Goal: Use online tool/utility: Utilize a website feature to perform a specific function

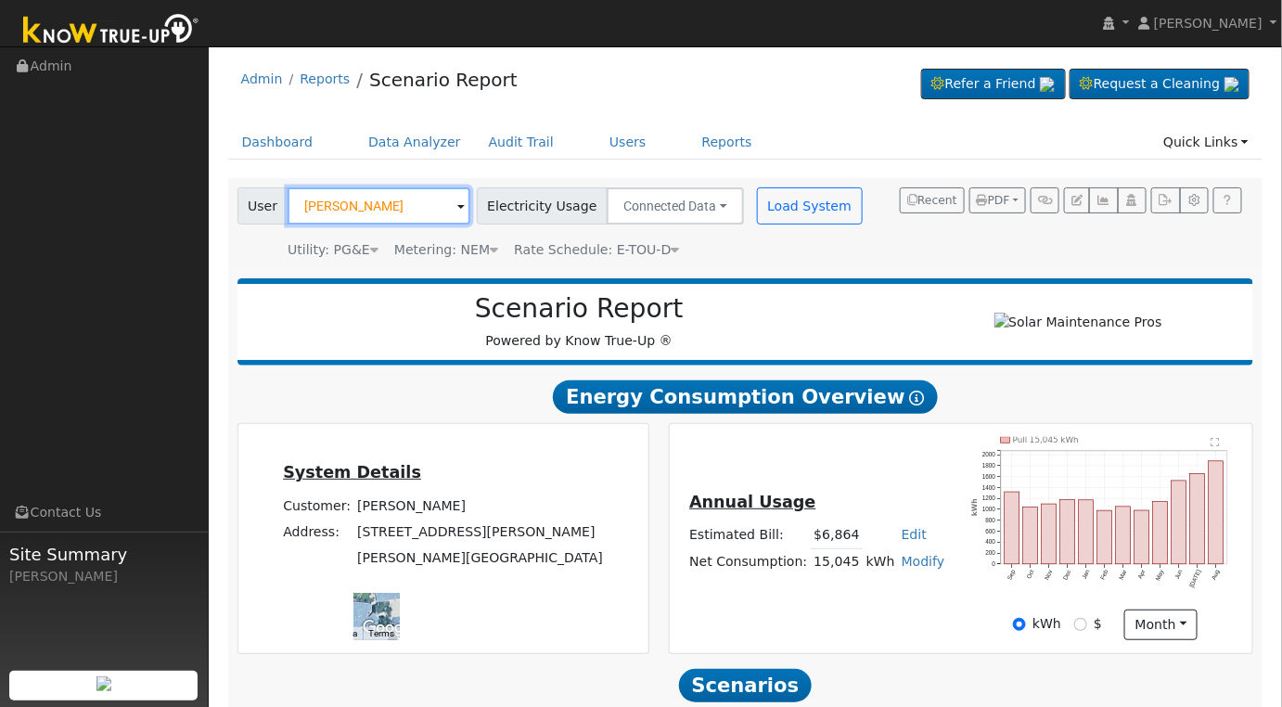
click at [413, 210] on input "[PERSON_NAME]" at bounding box center [379, 205] width 183 height 37
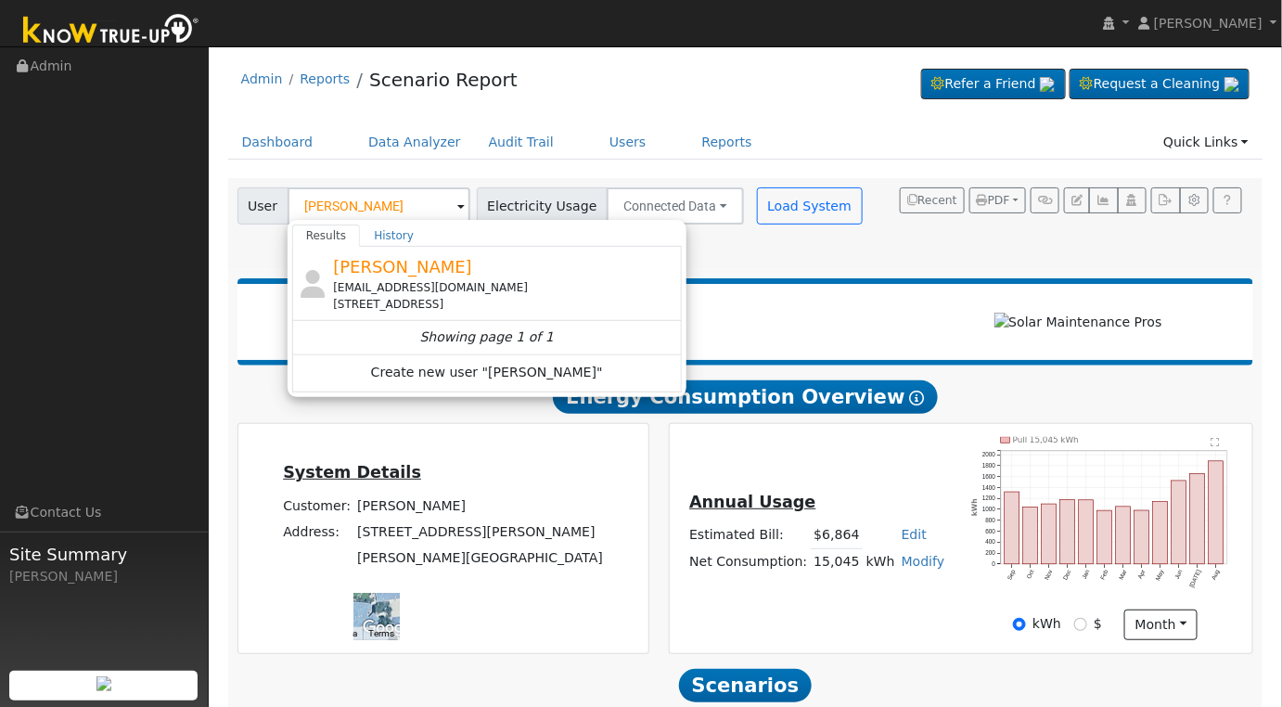
click at [397, 281] on div "[EMAIL_ADDRESS][DOMAIN_NAME]" at bounding box center [505, 287] width 344 height 17
type input "[PERSON_NAME]"
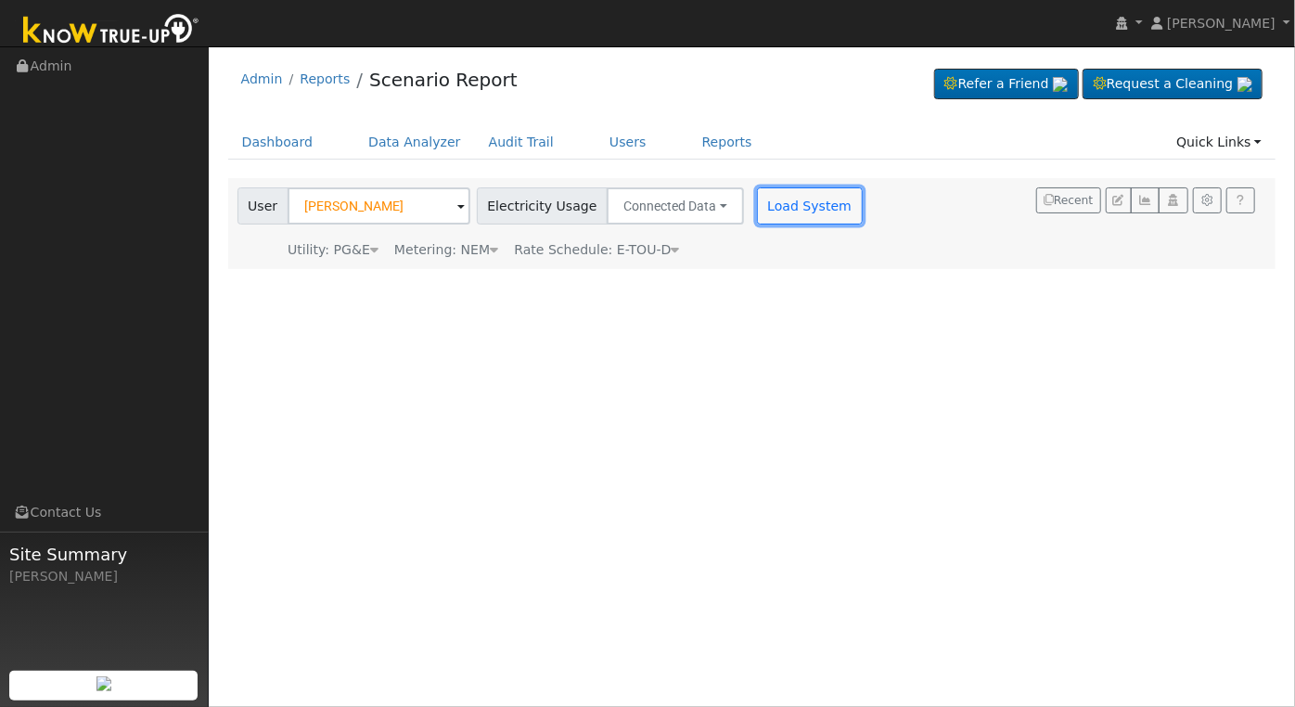
click at [787, 211] on button "Load System" at bounding box center [810, 205] width 106 height 37
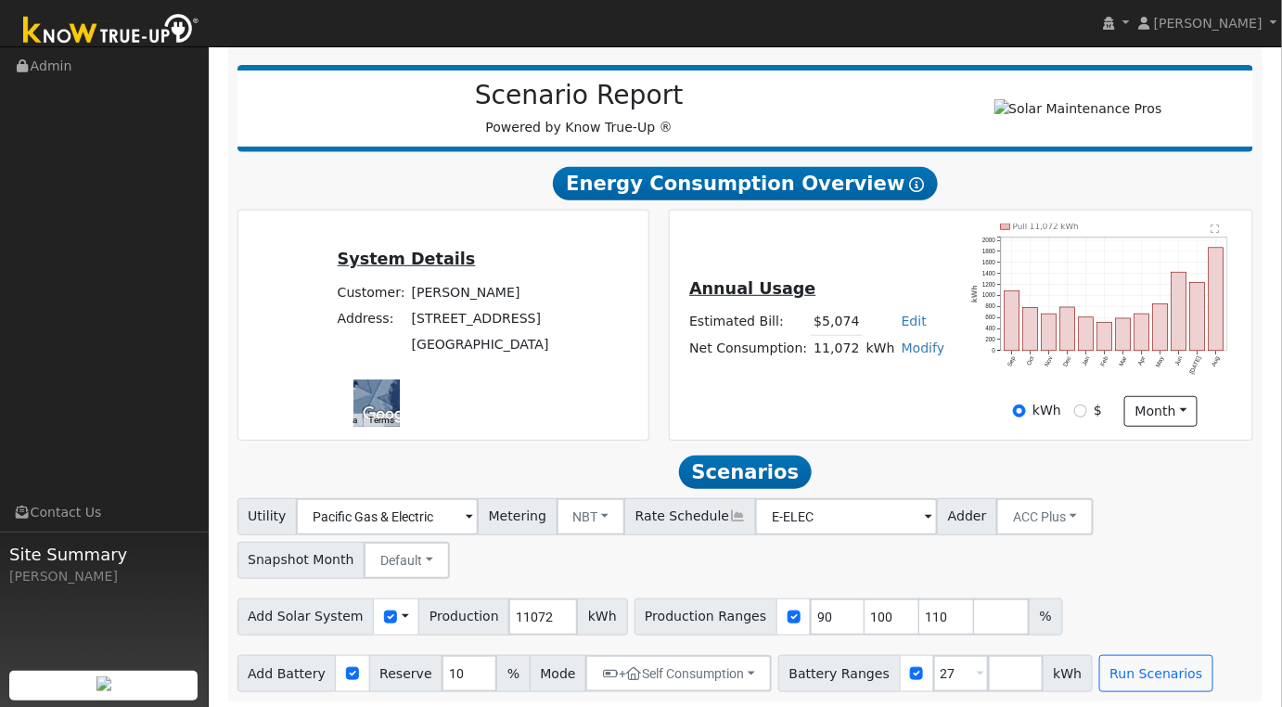
scroll to position [224, 0]
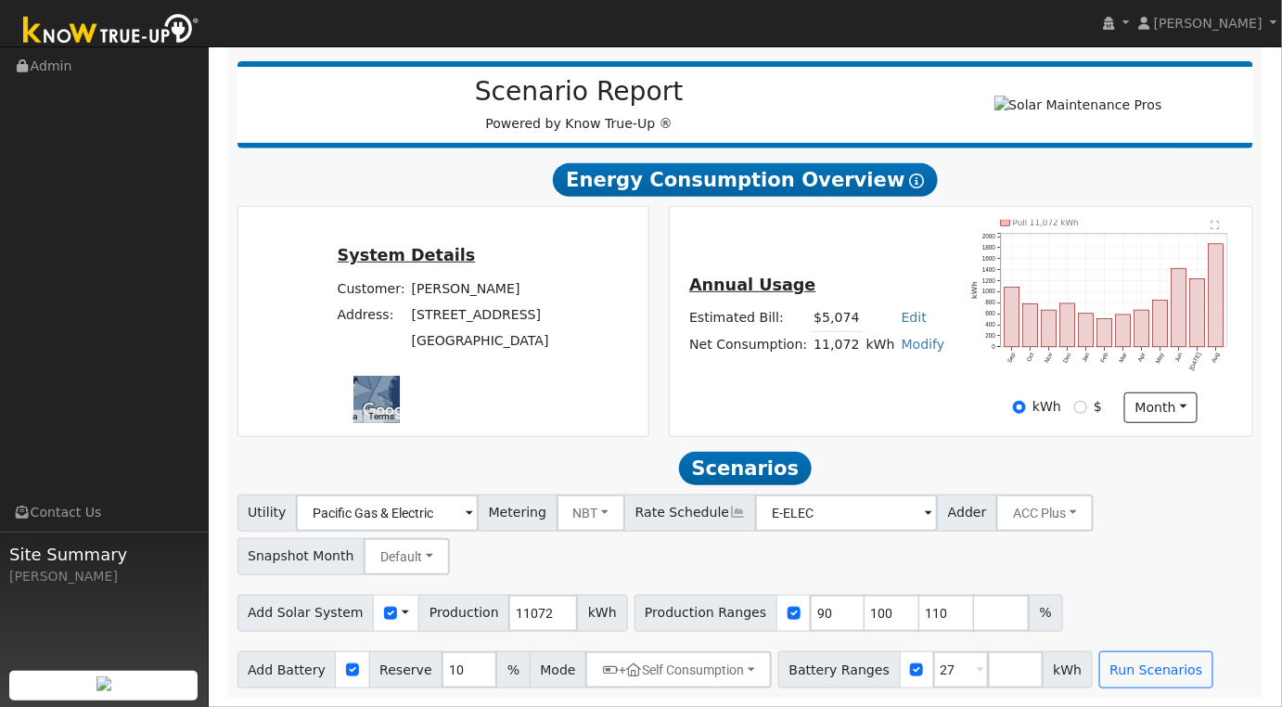
click at [908, 343] on link "Modify" at bounding box center [924, 344] width 44 height 15
click at [880, 382] on link "Add Consumption" at bounding box center [852, 375] width 155 height 26
type input "11072"
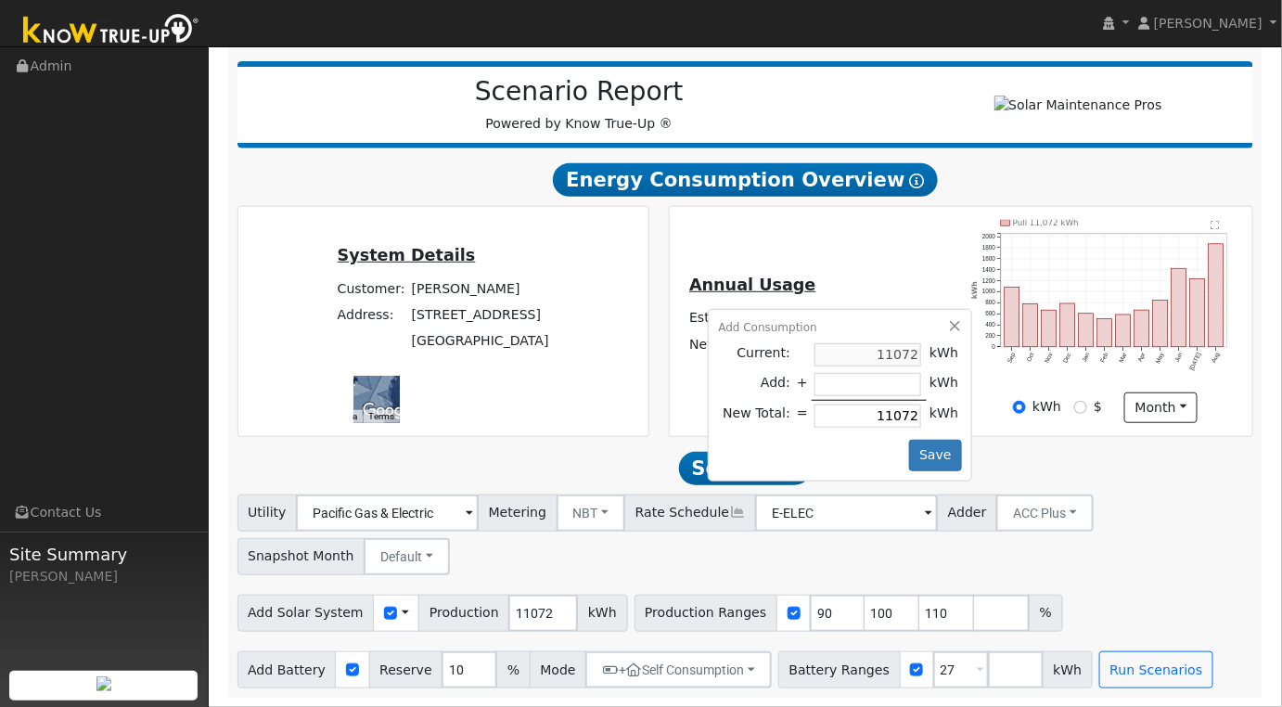
type input "-5"
type input "11067"
type input "-53"
type input "11019"
type input "-535"
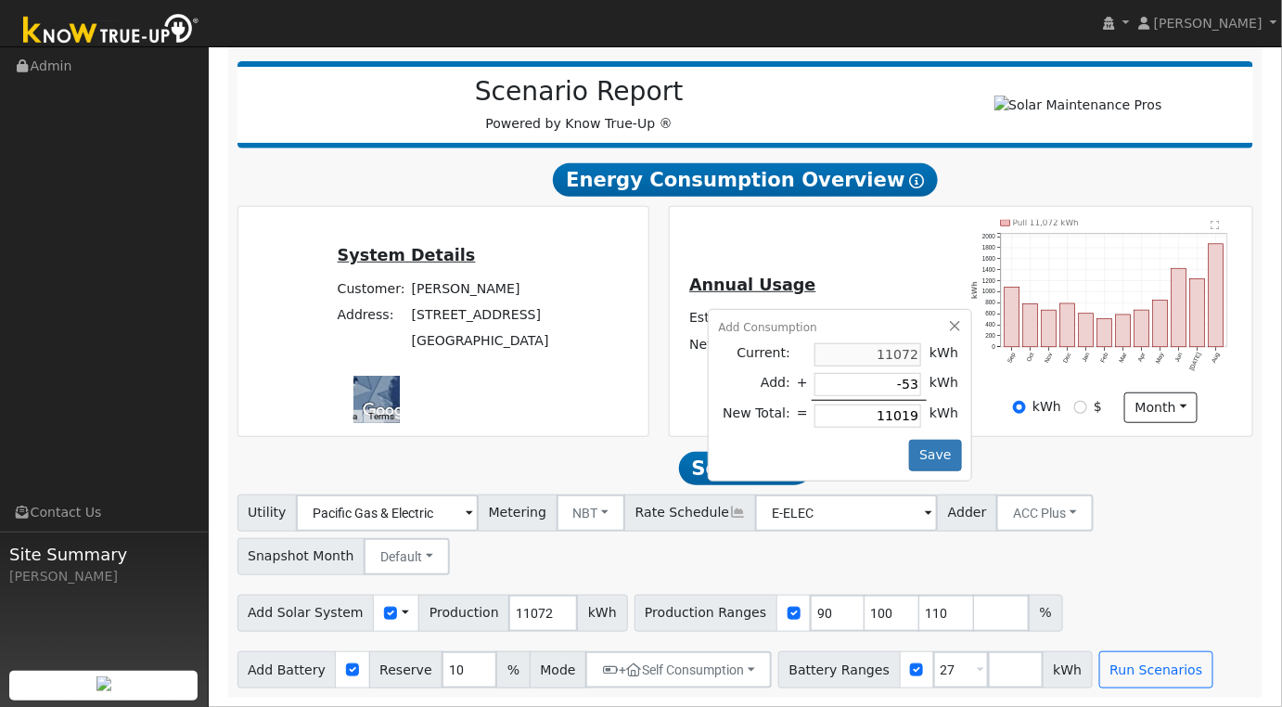
type input "10537"
type input "-535"
click at [922, 441] on button "Save" at bounding box center [936, 456] width 54 height 32
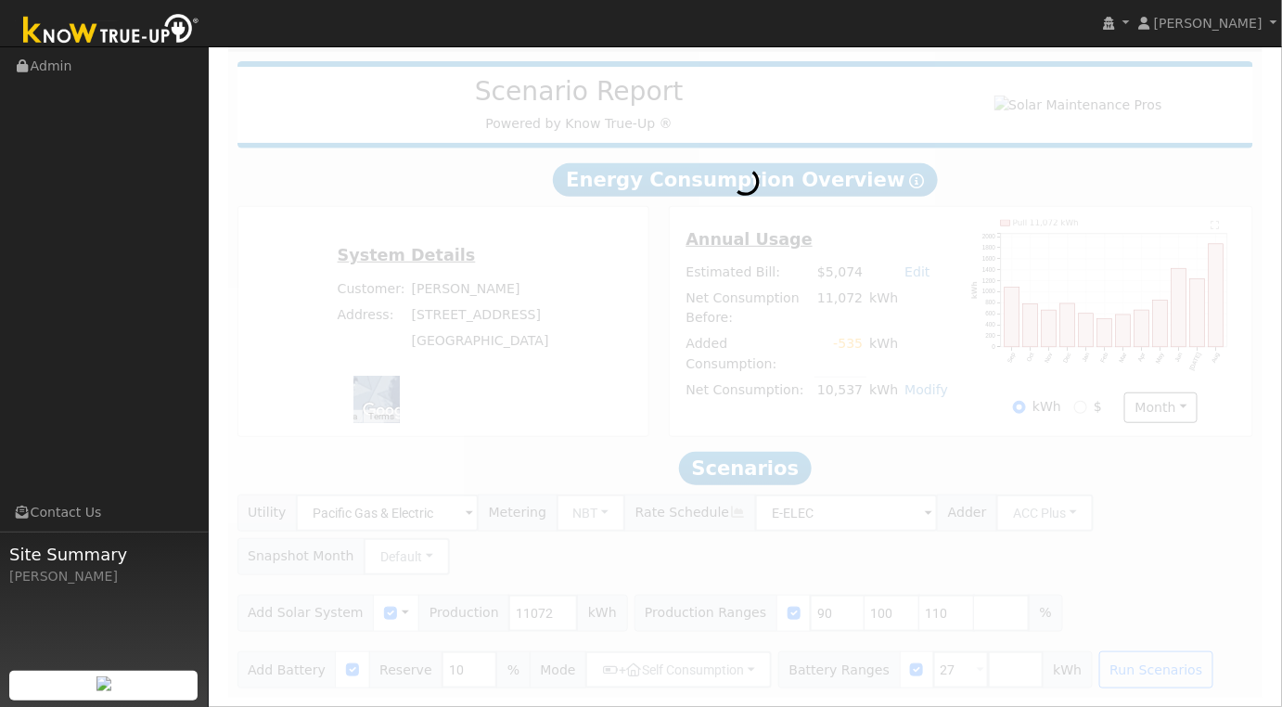
scroll to position [0, 0]
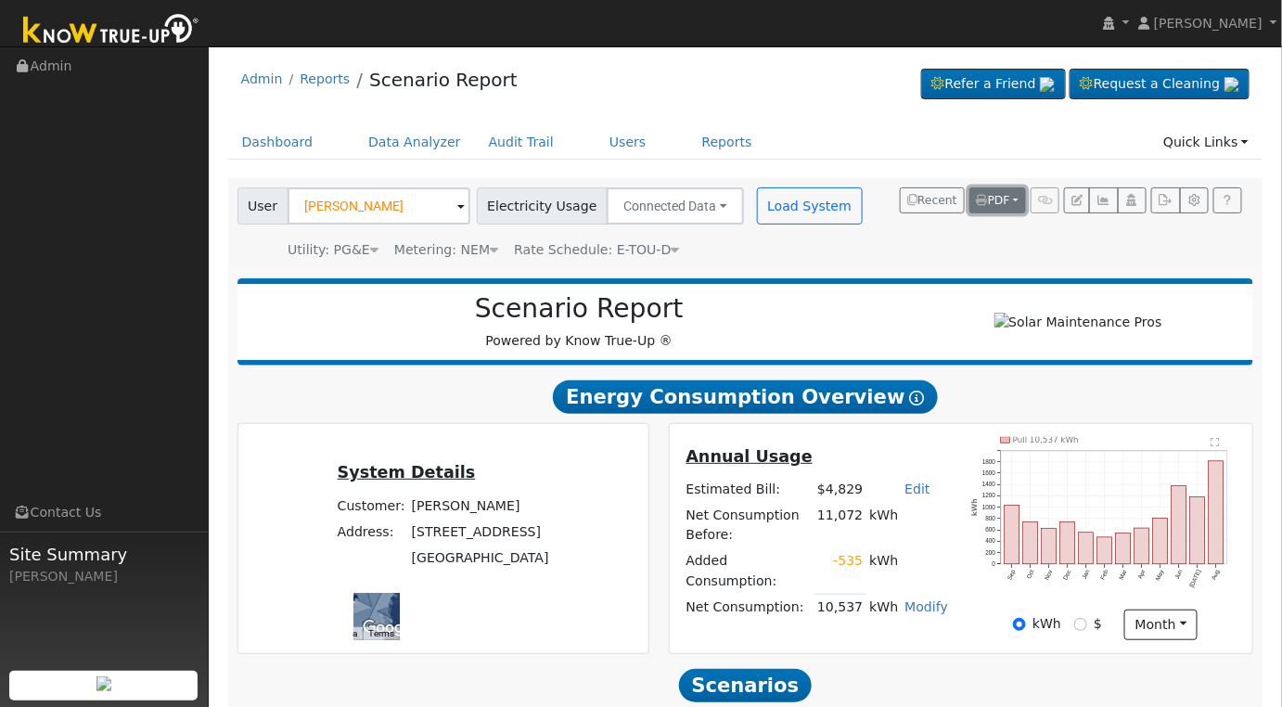
click at [1014, 198] on button "PDF" at bounding box center [997, 200] width 57 height 26
click at [723, 288] on div "Scenario Report Powered by Know True-Up ®" at bounding box center [745, 321] width 1017 height 87
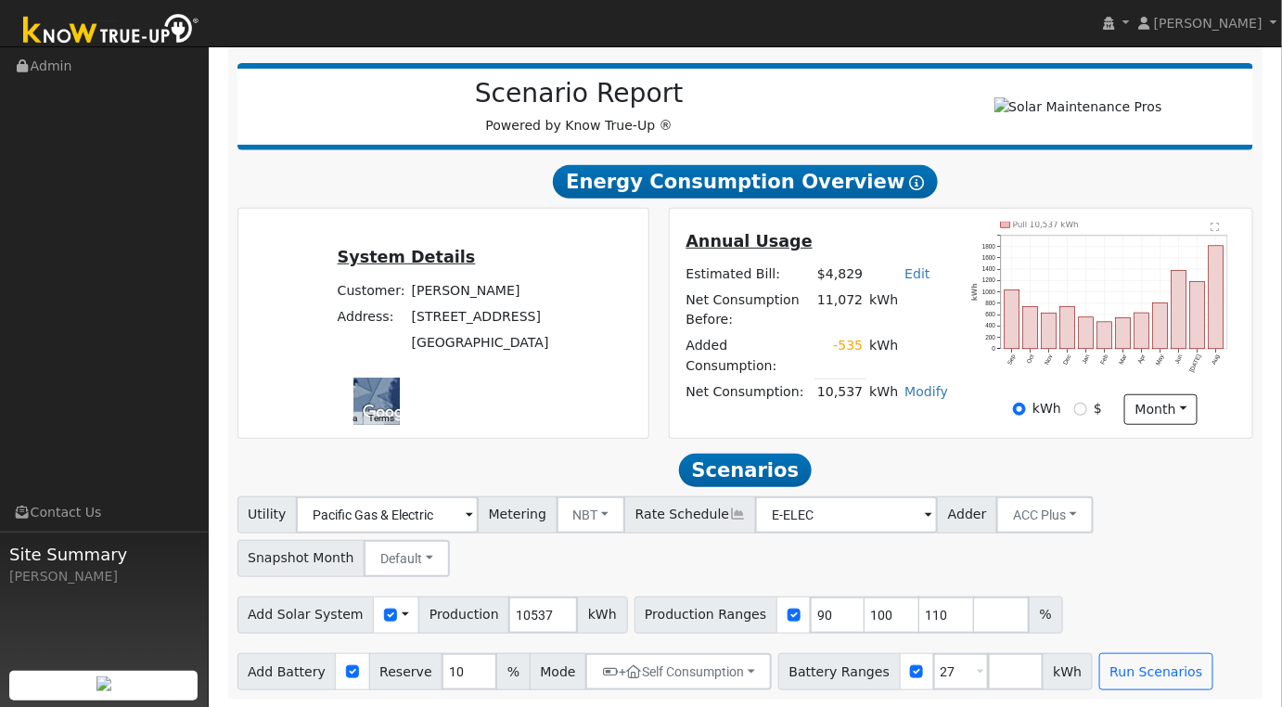
scroll to position [224, 0]
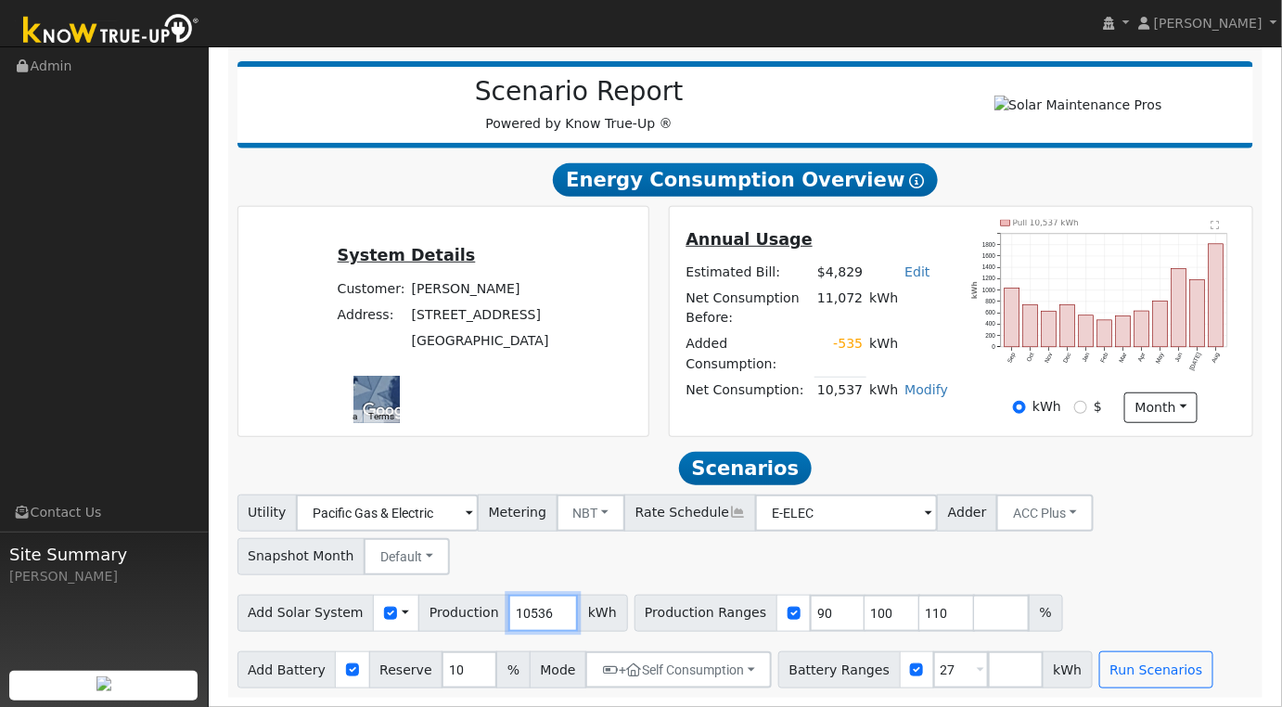
click at [539, 614] on input "10536" at bounding box center [543, 613] width 70 height 37
click at [523, 608] on input "10536" at bounding box center [543, 613] width 70 height 37
click at [524, 608] on input "10536" at bounding box center [543, 613] width 70 height 37
type input "15921"
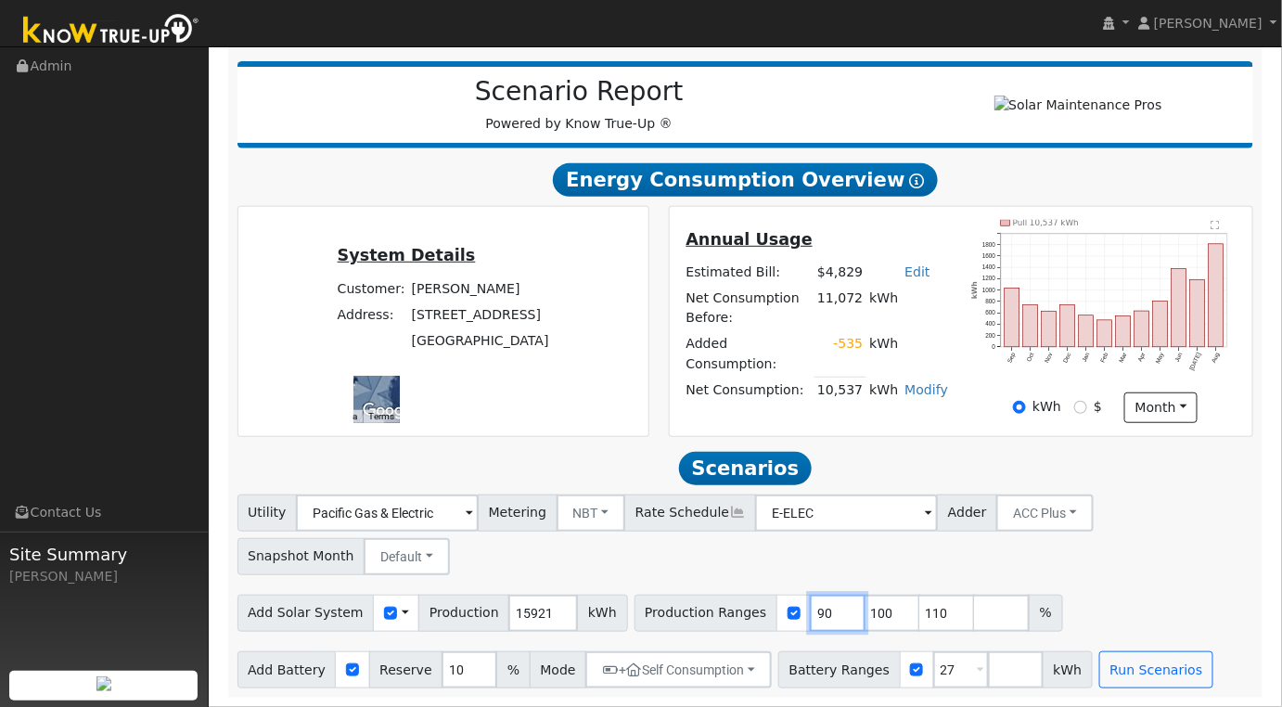
click at [810, 616] on input "90" at bounding box center [838, 613] width 56 height 37
type input "100"
type input "110"
type input "101"
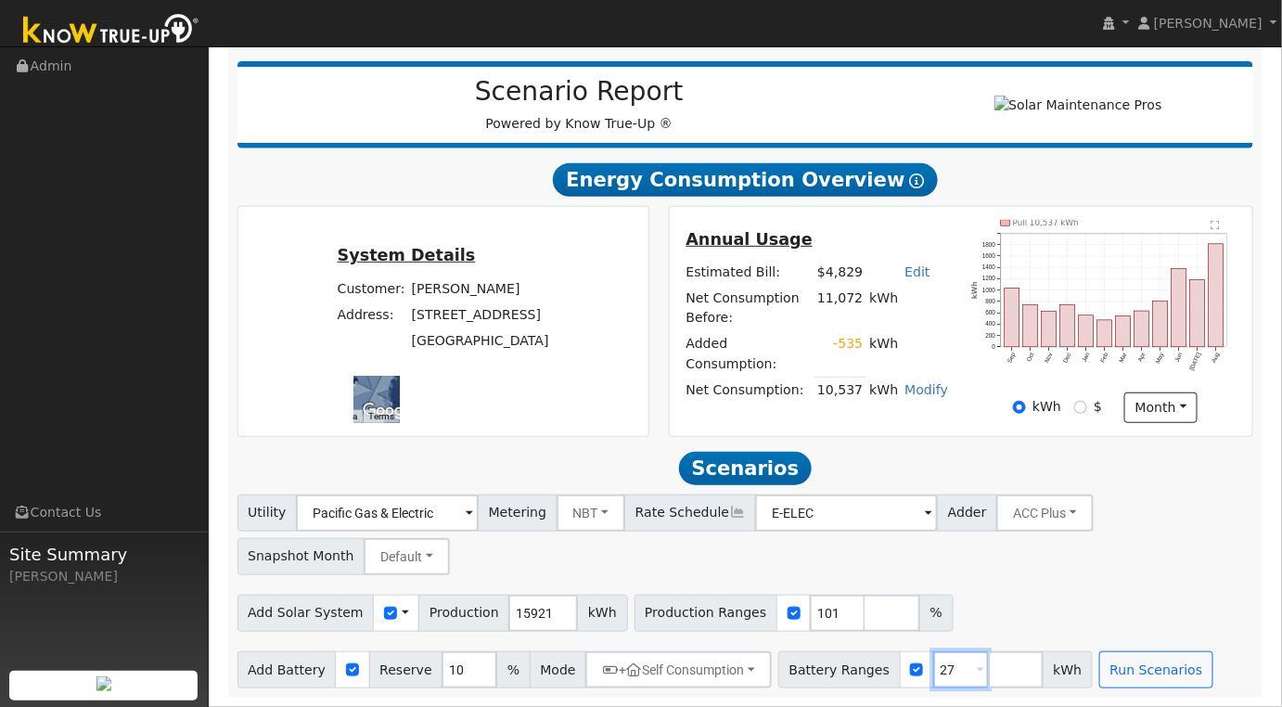
click at [933, 667] on input "27" at bounding box center [961, 669] width 56 height 37
type input "2"
type input "20"
click at [1099, 664] on button "Run Scenarios" at bounding box center [1156, 669] width 114 height 37
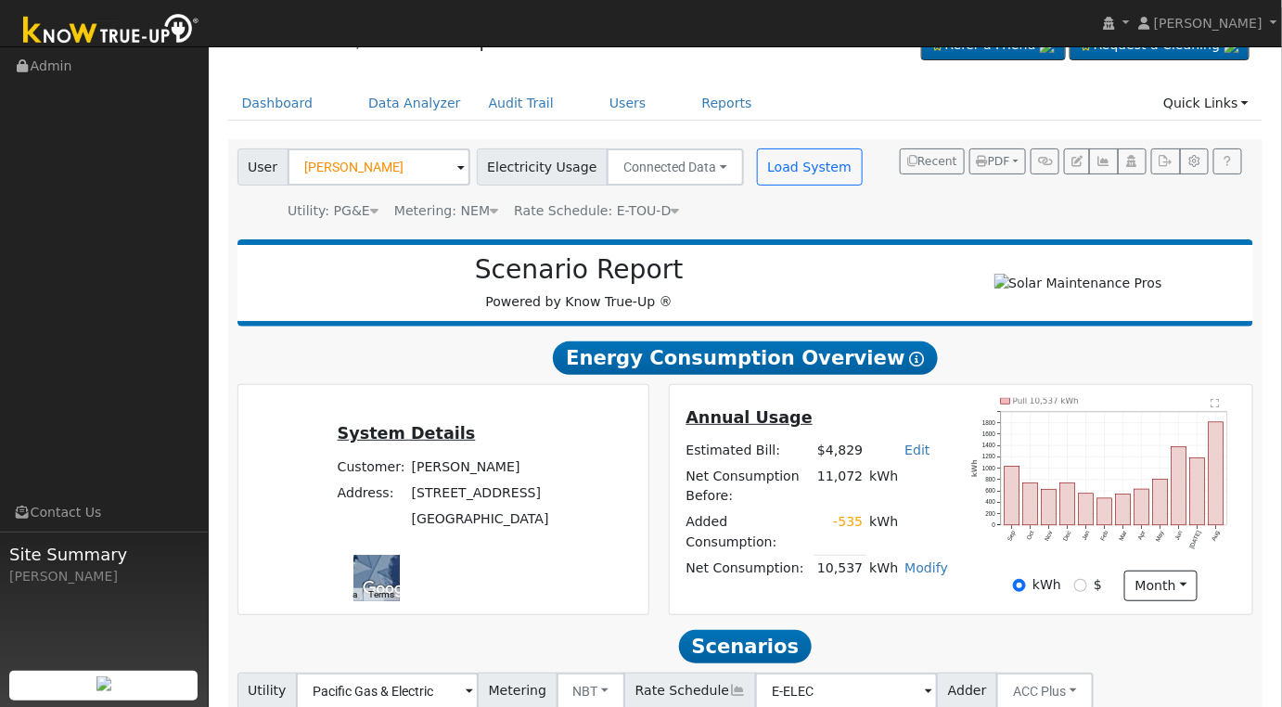
scroll to position [0, 0]
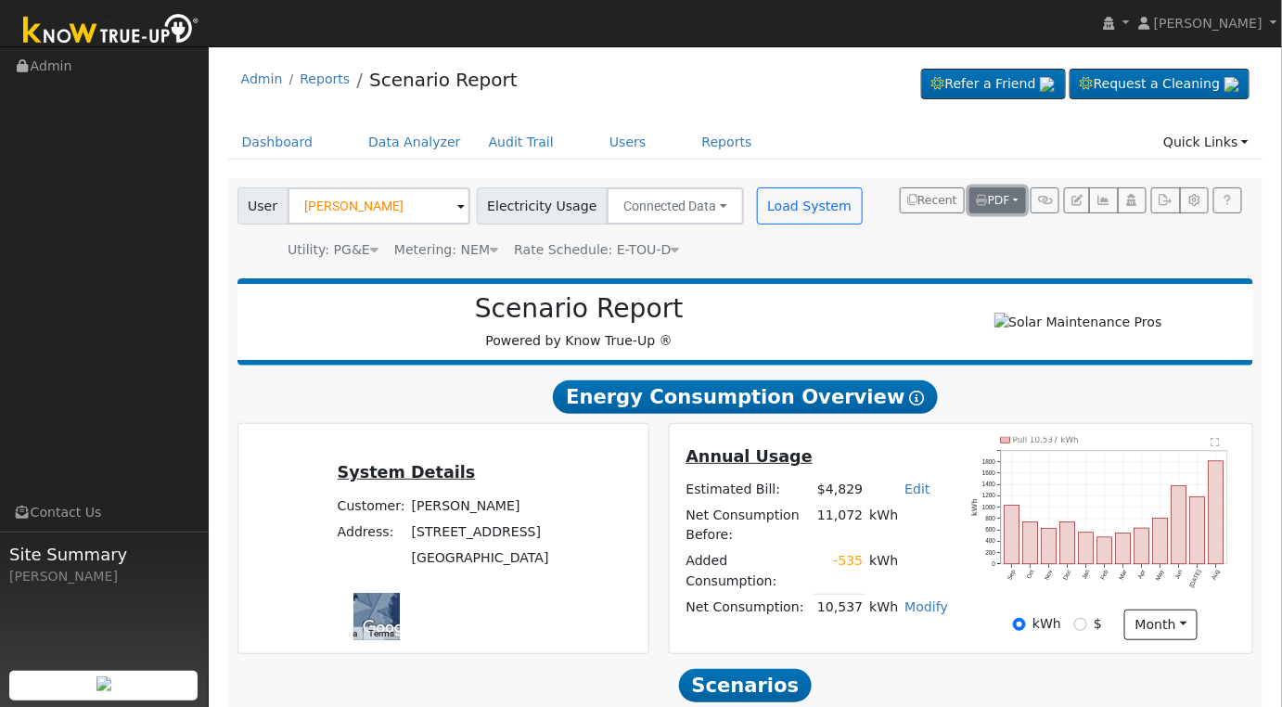
click at [1017, 196] on button "PDF" at bounding box center [997, 200] width 57 height 26
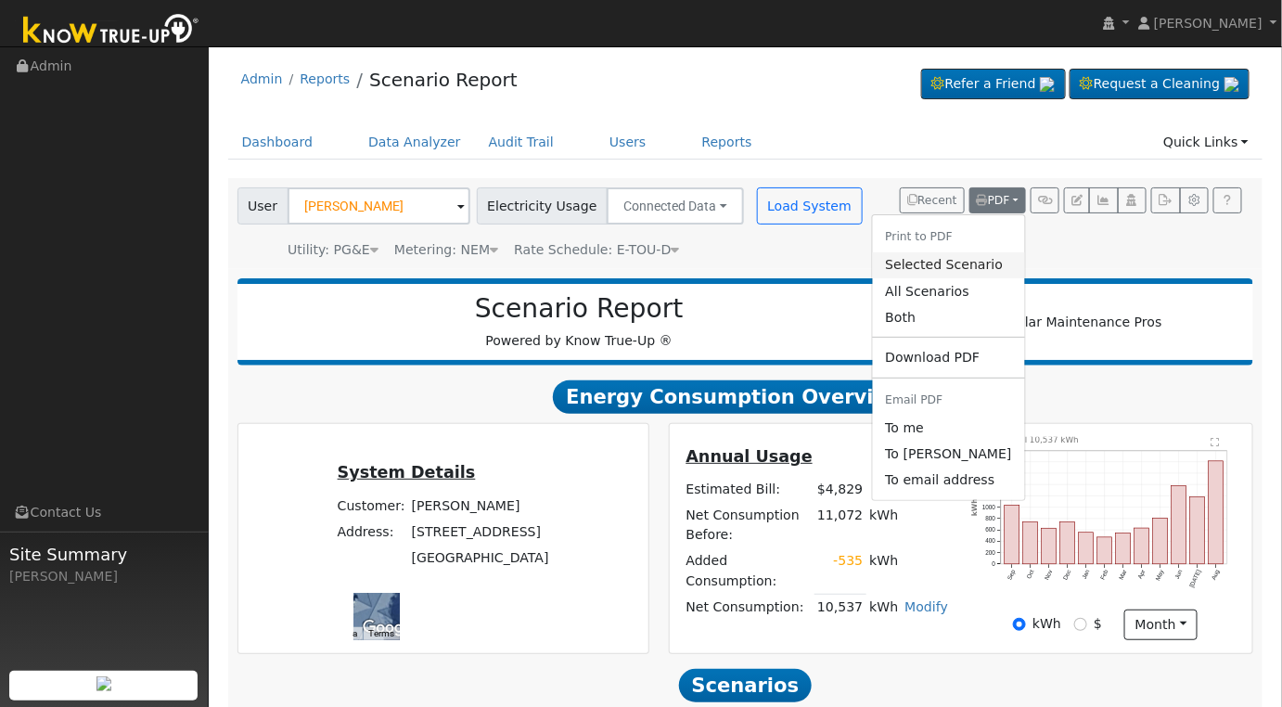
click at [983, 262] on link "Selected Scenario" at bounding box center [948, 265] width 152 height 26
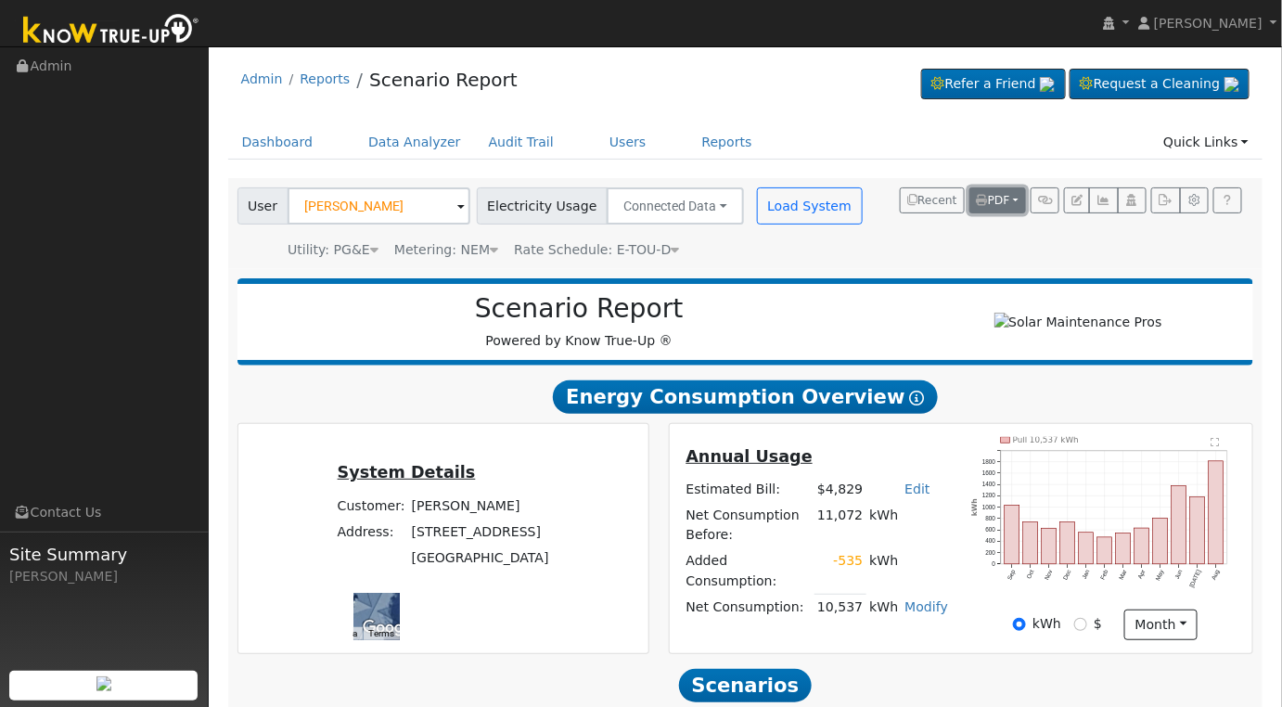
click at [1018, 194] on button "PDF" at bounding box center [997, 200] width 57 height 26
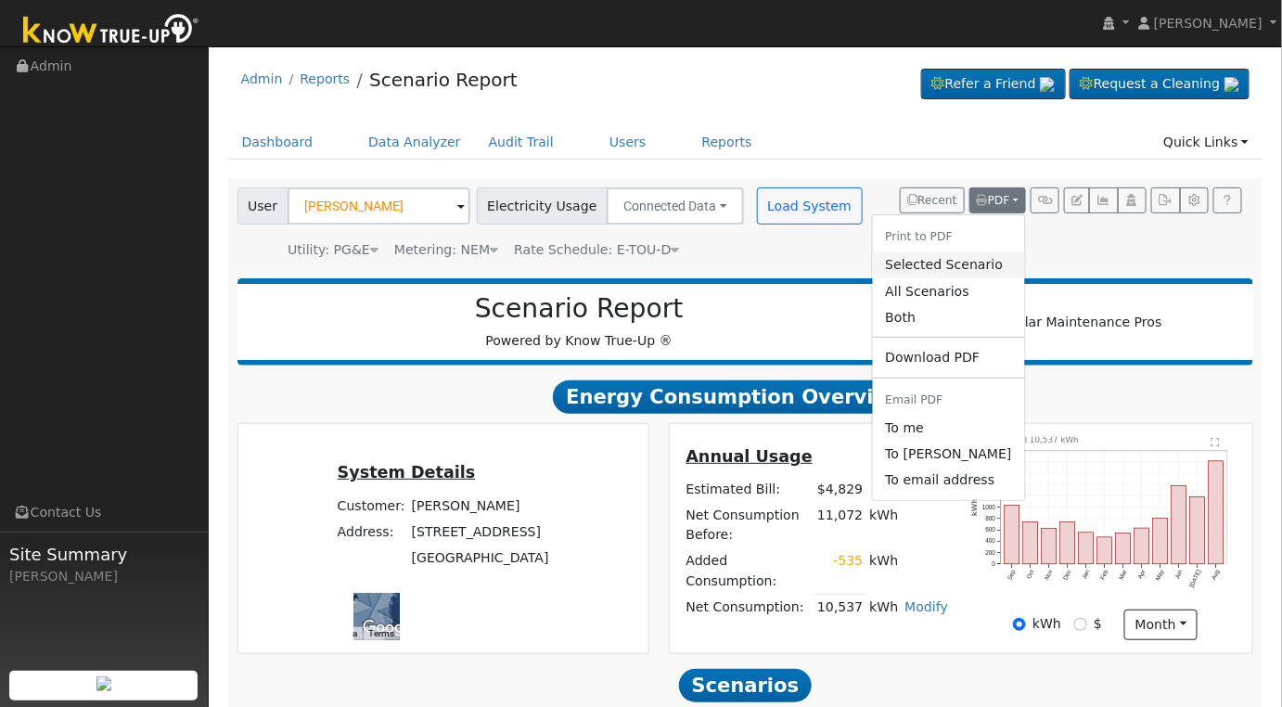
click at [981, 265] on link "Selected Scenario" at bounding box center [948, 265] width 152 height 26
